Goal: Manage account settings

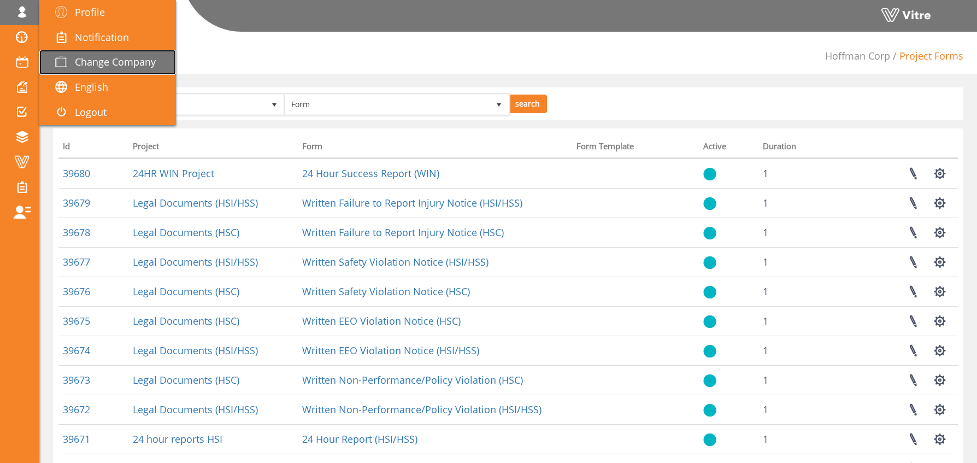
click at [132, 66] on span "Change Company" at bounding box center [115, 61] width 81 height 13
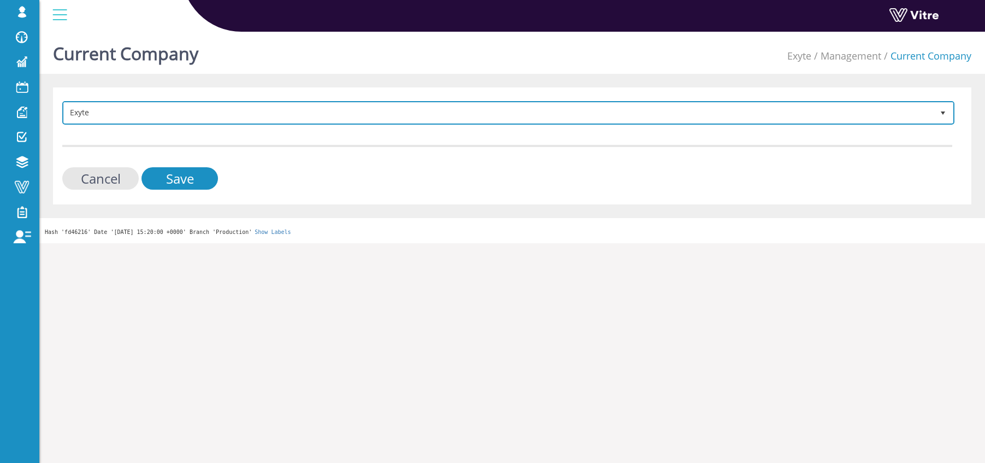
click at [134, 110] on span "Exyte" at bounding box center [498, 113] width 869 height 20
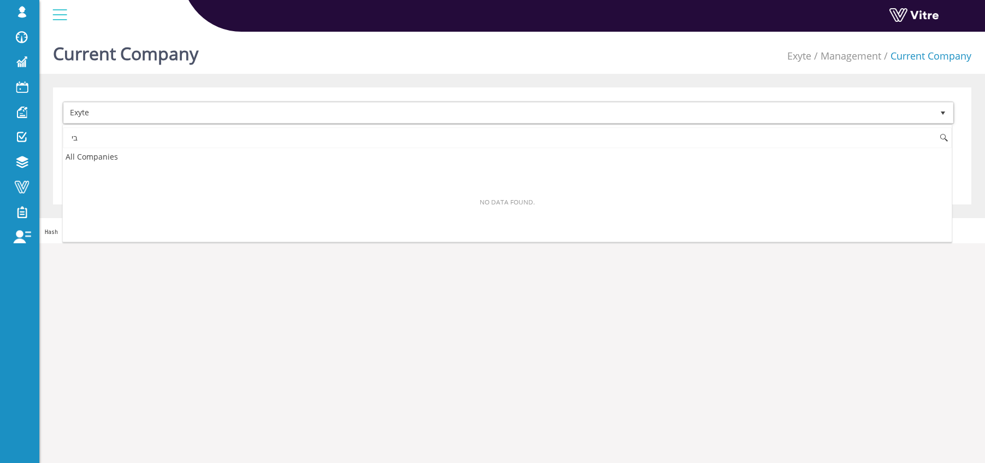
type input "ב"
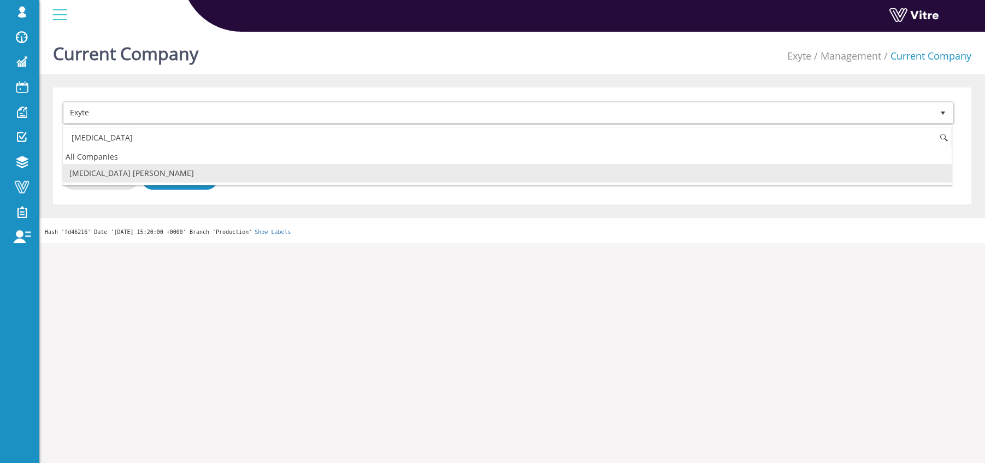
click at [96, 178] on li "[MEDICAL_DATA] [PERSON_NAME]" at bounding box center [507, 173] width 889 height 19
type input "[MEDICAL_DATA]"
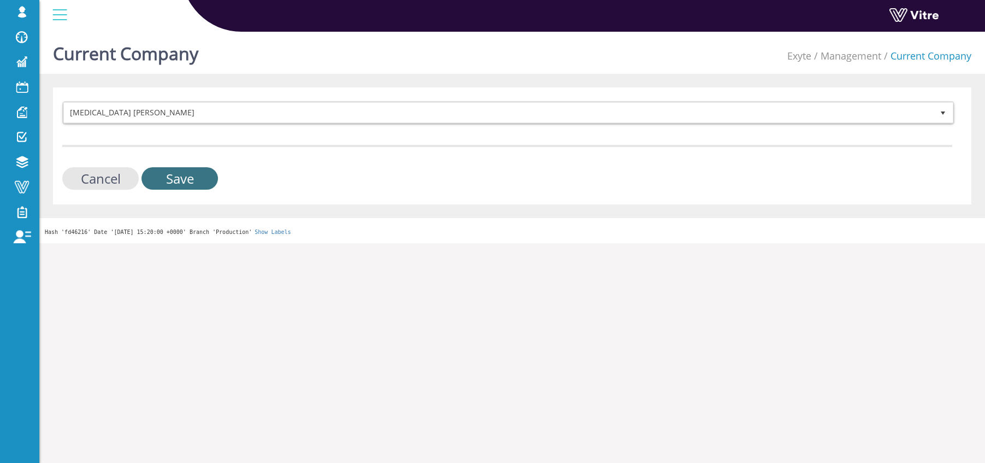
click at [163, 174] on input "Save" at bounding box center [180, 178] width 77 height 22
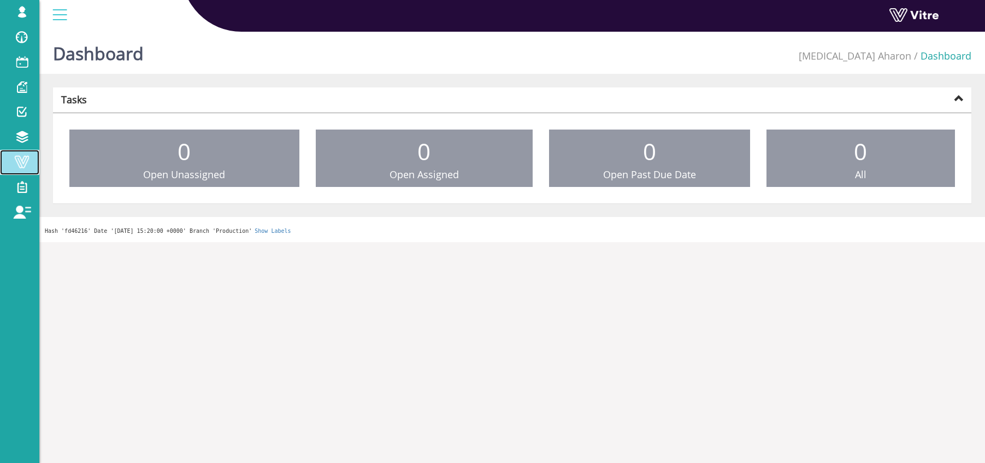
click at [22, 164] on span at bounding box center [21, 161] width 27 height 13
